Goal: Information Seeking & Learning: Learn about a topic

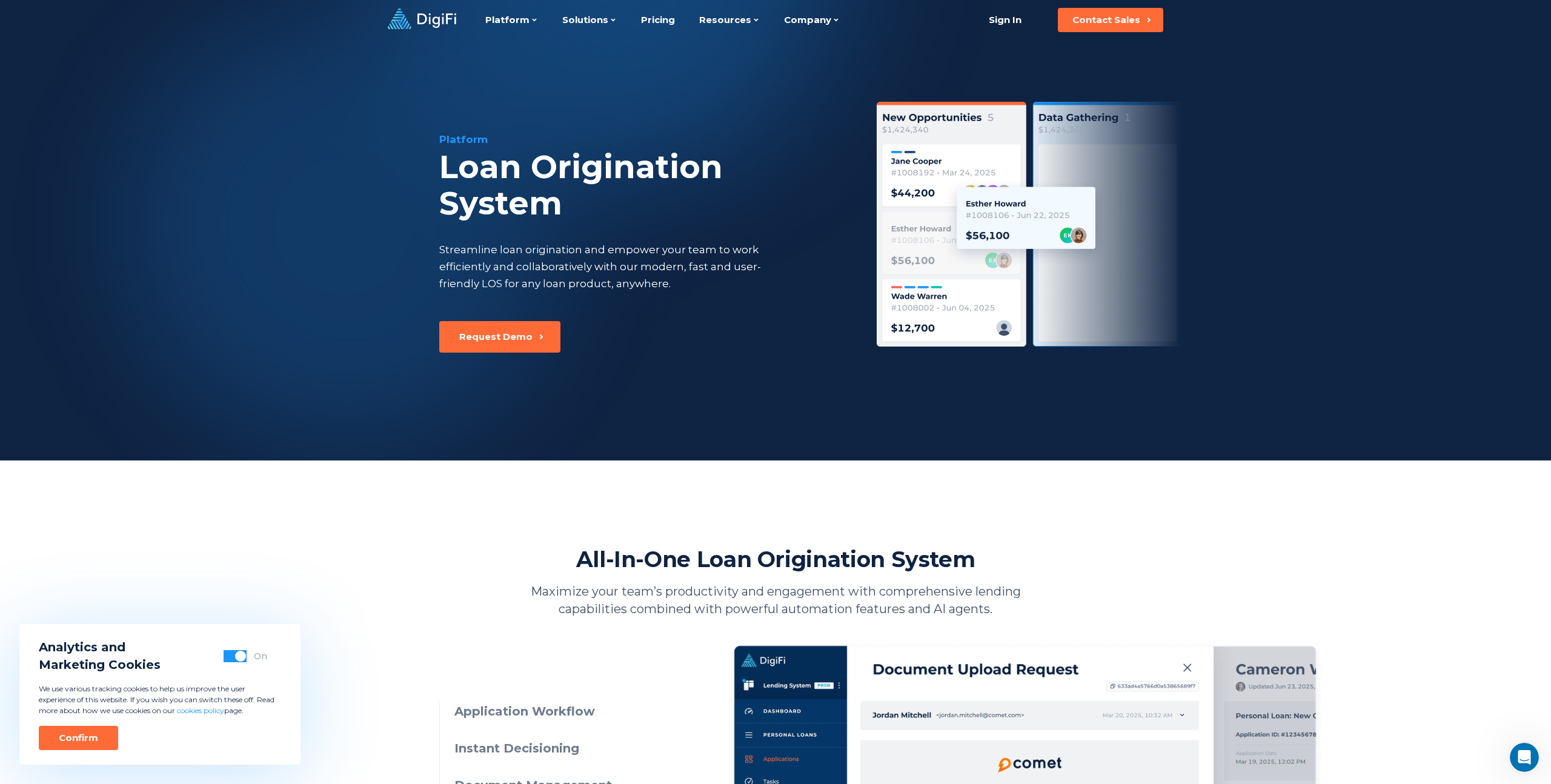
click at [554, 206] on div "Loan Origination System" at bounding box center [643, 186] width 407 height 73
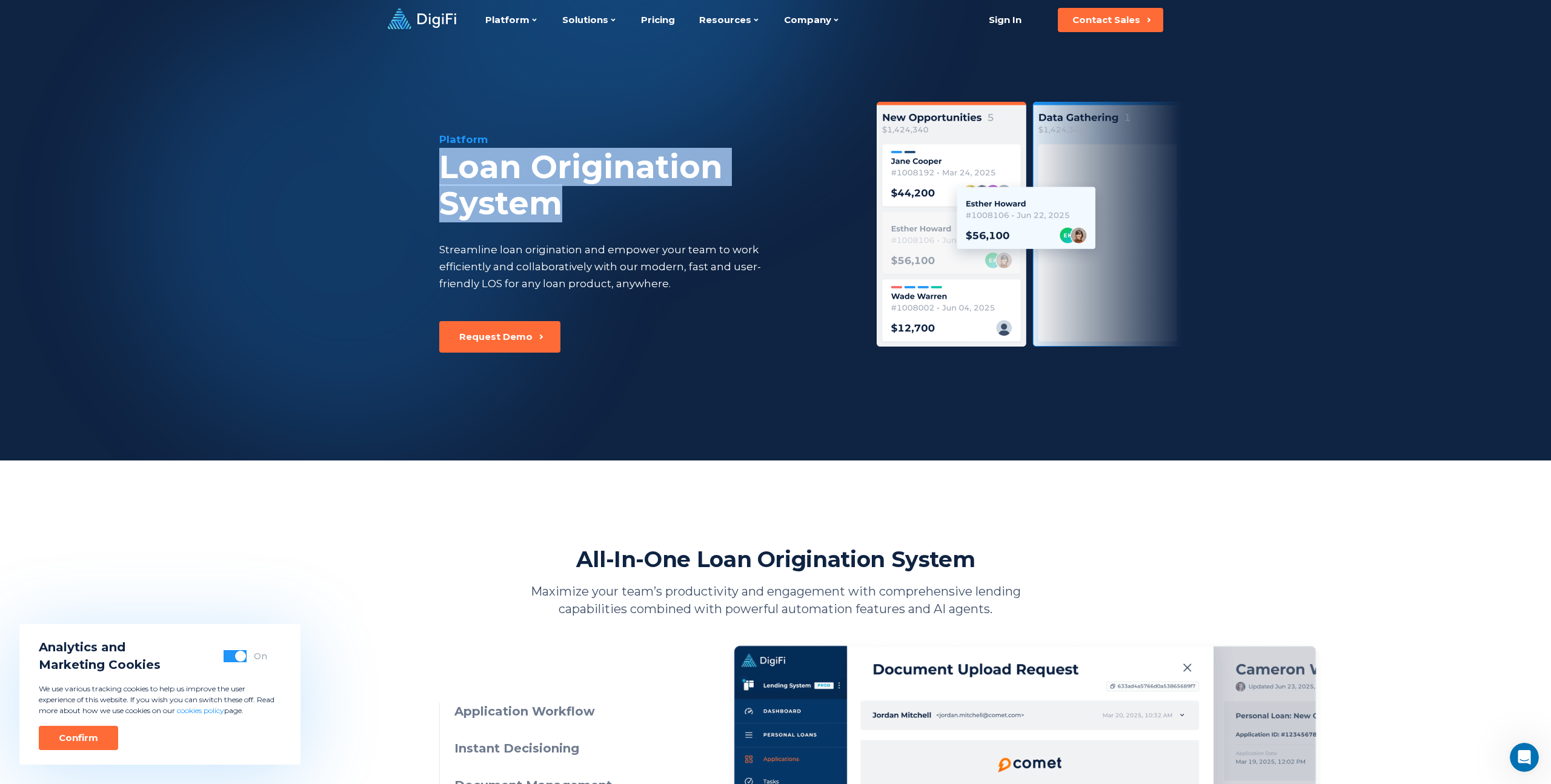
drag, startPoint x: 491, startPoint y: 194, endPoint x: 422, endPoint y: 169, distance: 73.4
click at [422, 169] on div "Platform Loan Origination System Streamline loan origination and empower your t…" at bounding box center [775, 250] width 827 height 420
copy div "Loan Origination System"
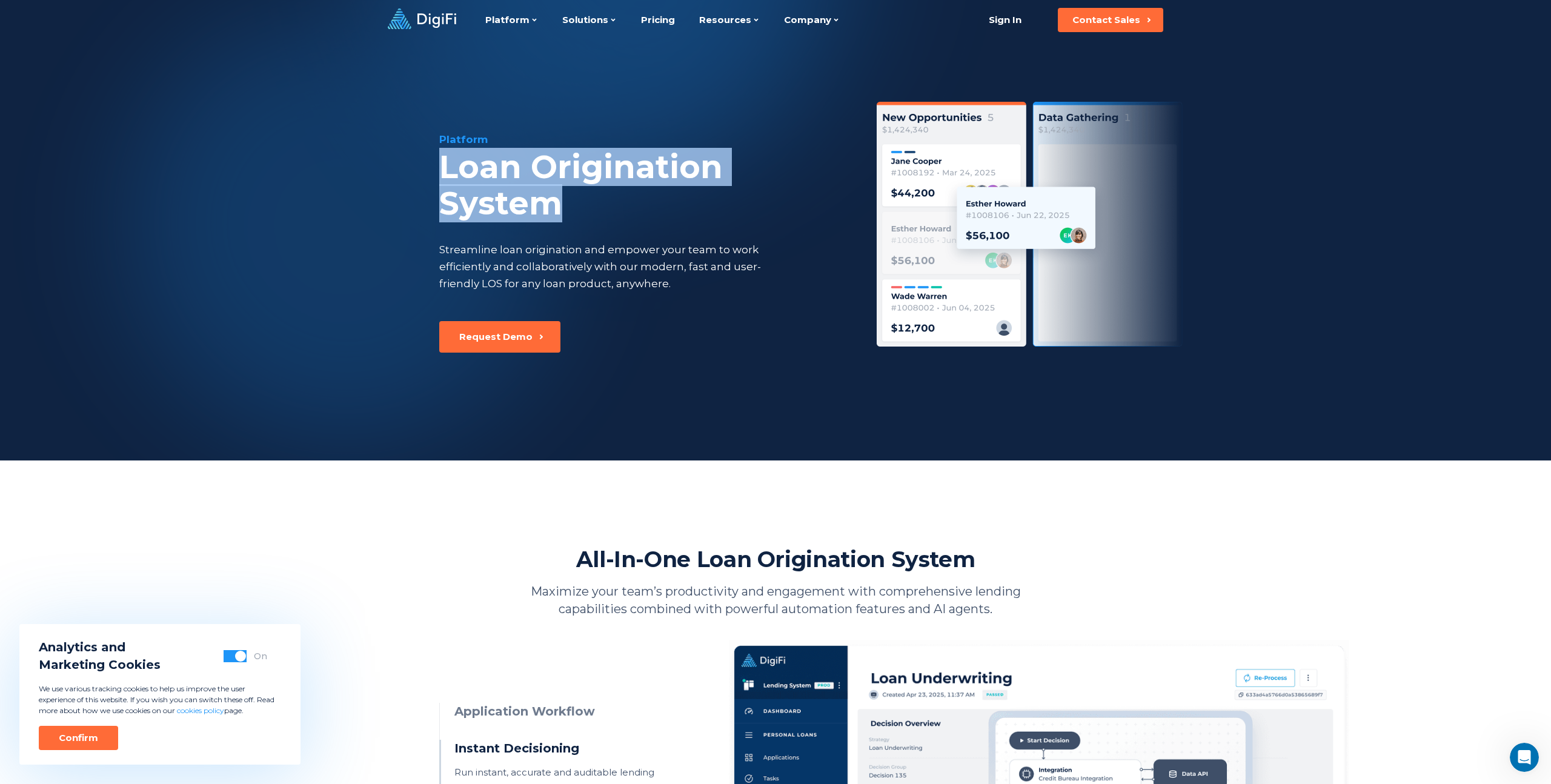
click at [414, 21] on icon at bounding box center [422, 19] width 69 height 21
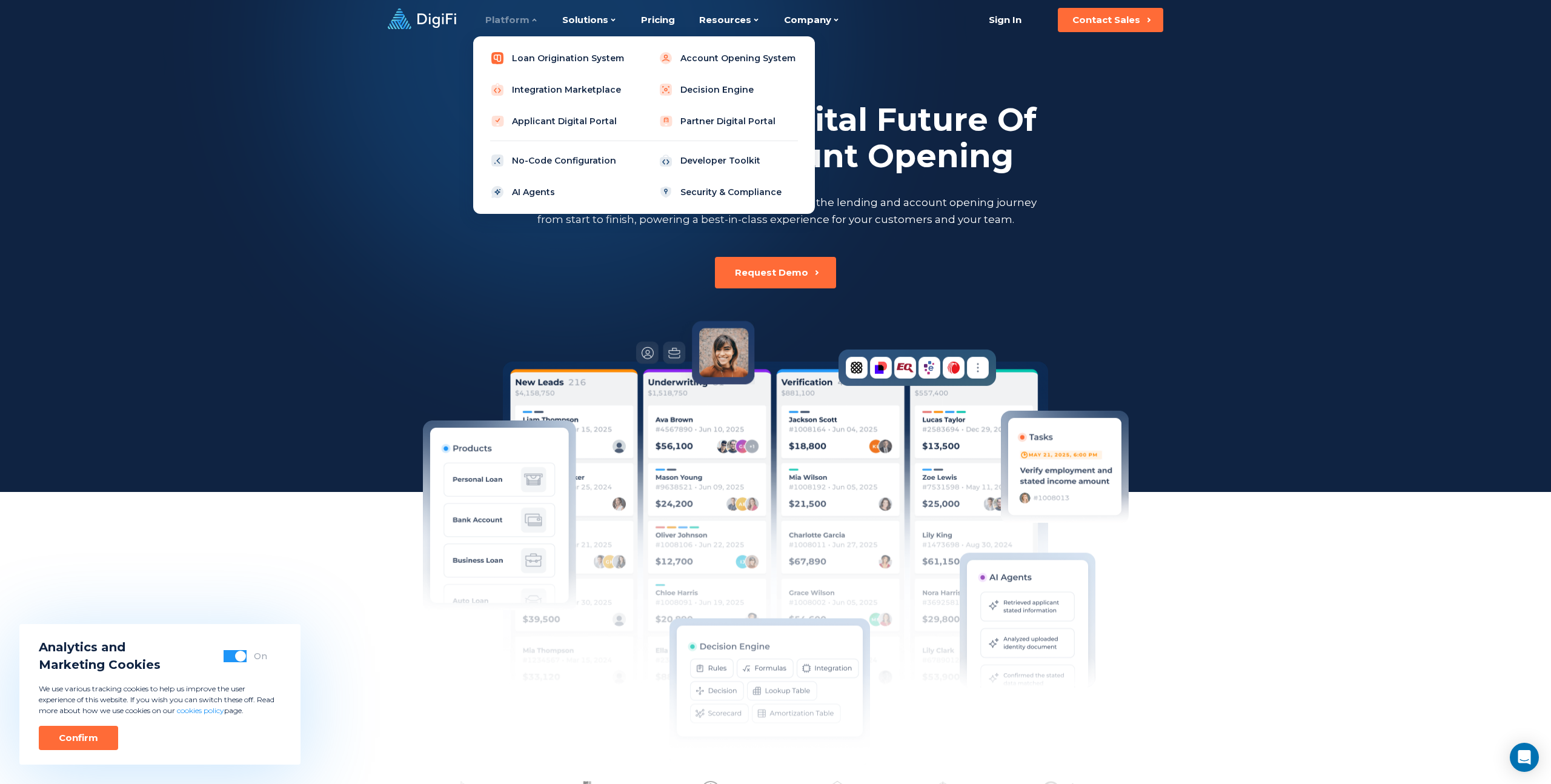
click at [536, 61] on link "Loan Origination System" at bounding box center [560, 58] width 154 height 24
